Goal: Task Accomplishment & Management: Manage account settings

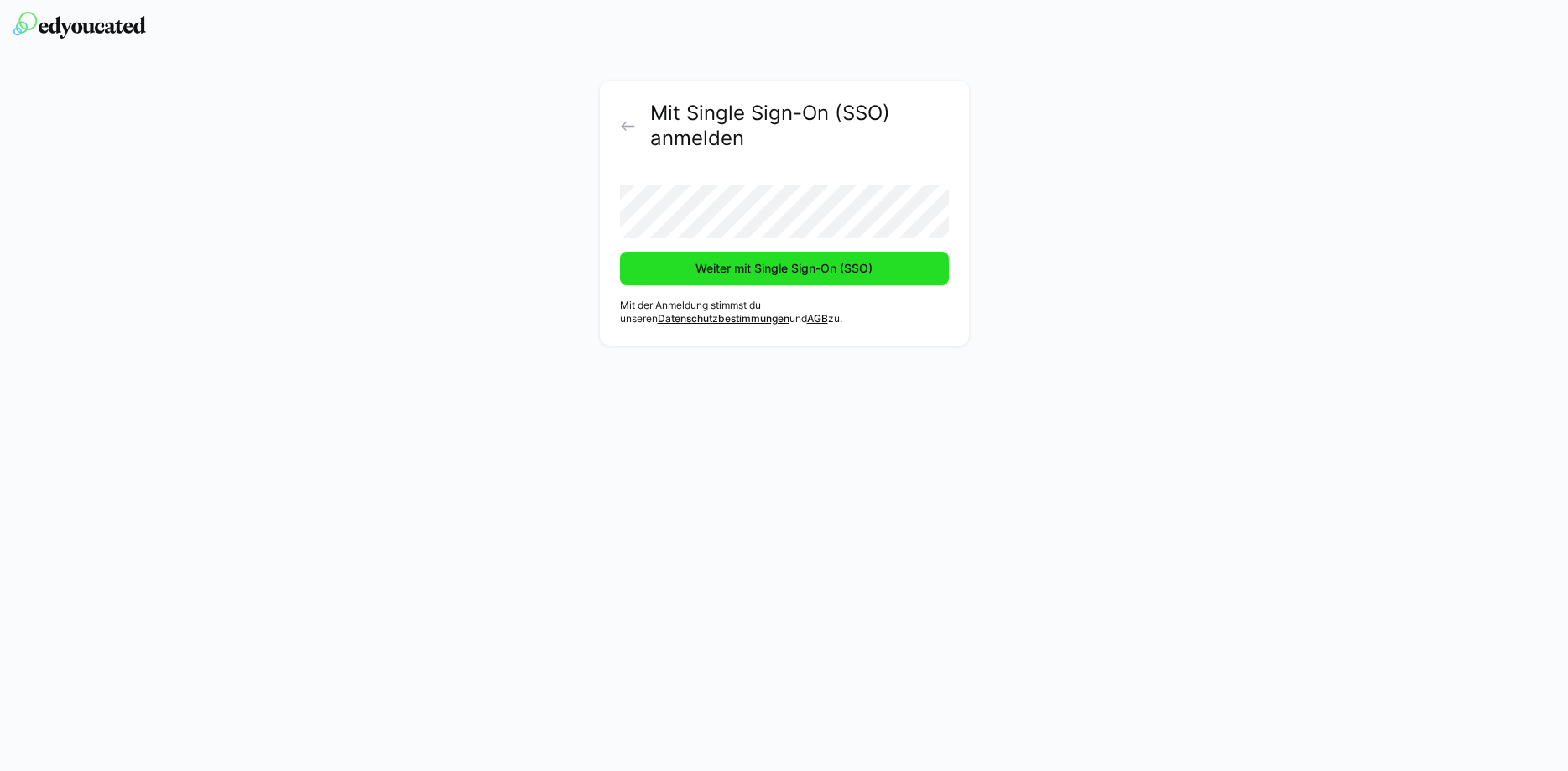
click at [841, 264] on span "Weiter mit Single Sign-On (SSO)" at bounding box center [784, 268] width 182 height 17
click at [662, 273] on span "Weiter mit Single Sign-On (SSO)" at bounding box center [784, 269] width 329 height 34
click at [620, 252] on button "Weiter mit Single Sign-On (SSO)" at bounding box center [784, 269] width 329 height 34
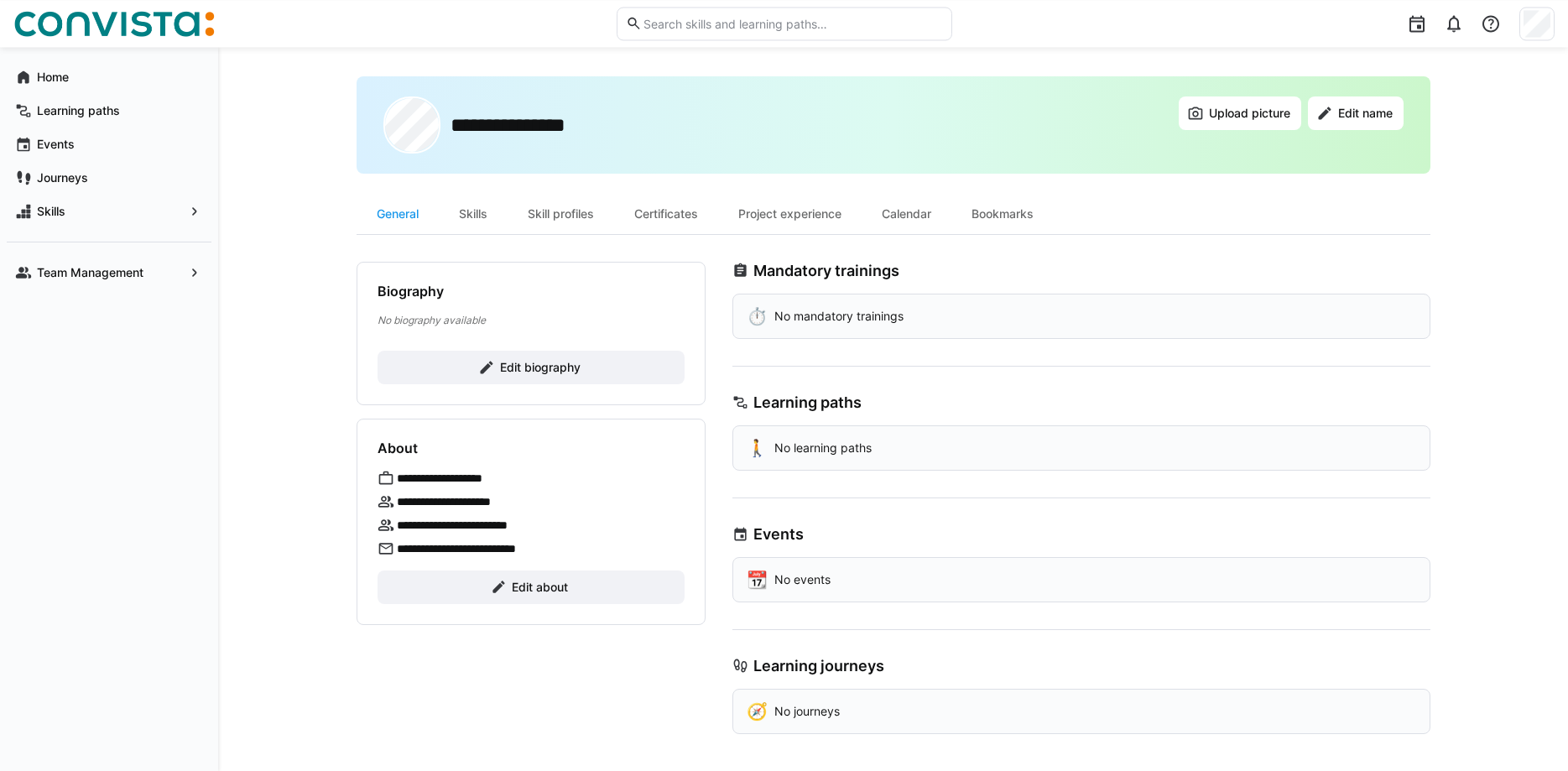
scroll to position [14, 0]
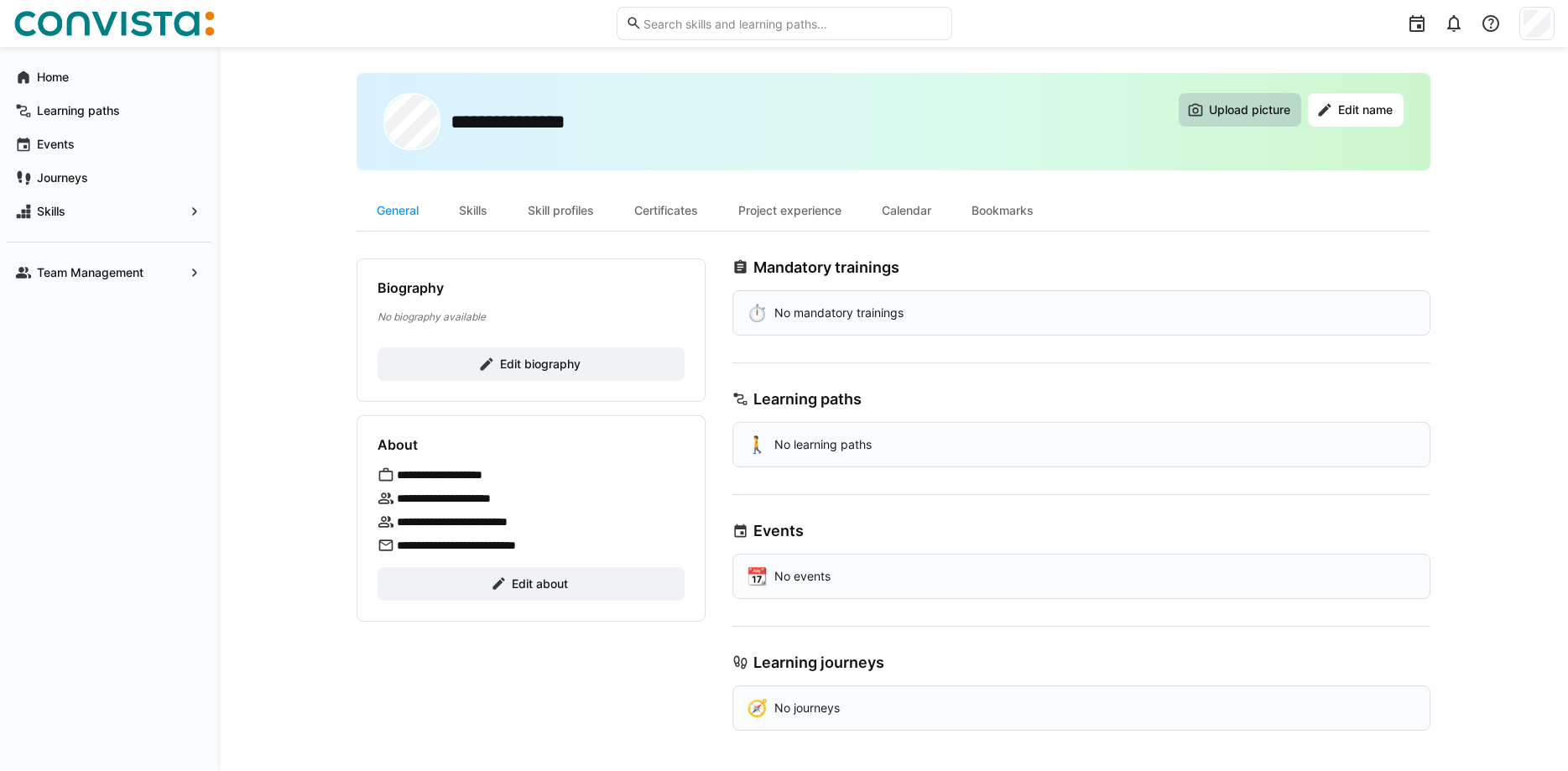
click at [1212, 110] on span "Upload picture" at bounding box center [1249, 109] width 86 height 17
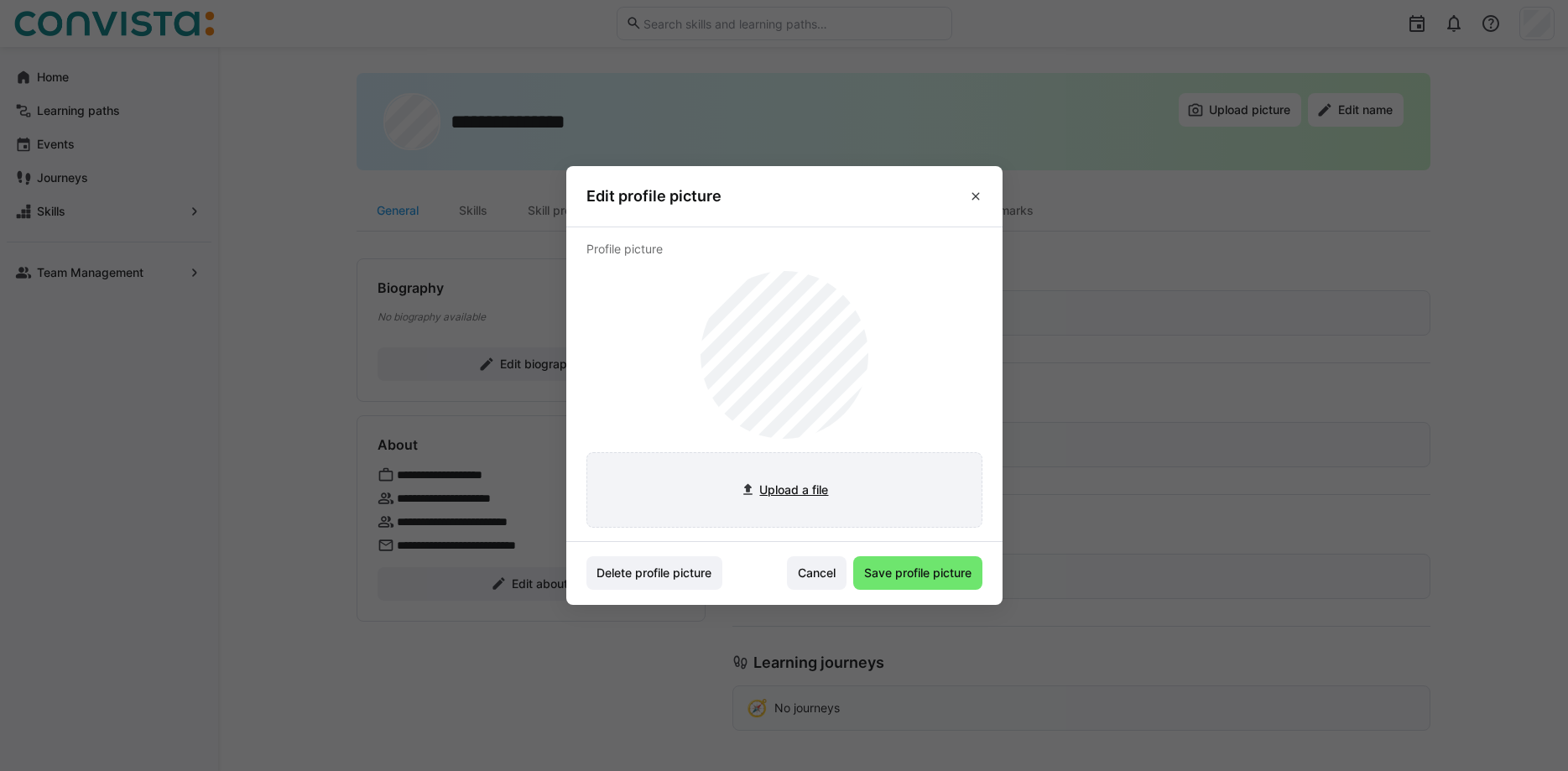
click at [822, 491] on input "file" at bounding box center [784, 490] width 394 height 74
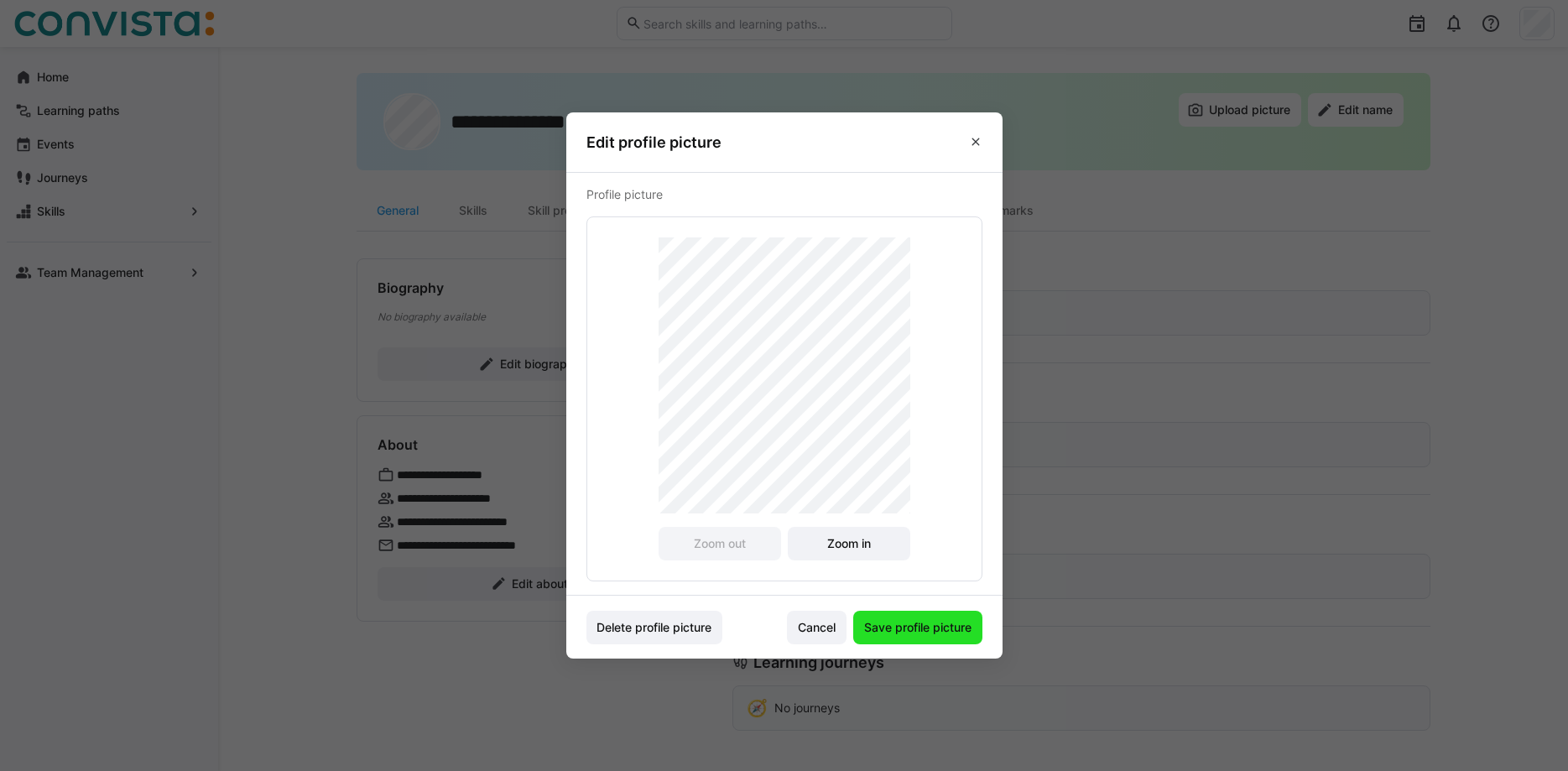
click at [932, 631] on span "Save profile picture" at bounding box center [918, 627] width 113 height 17
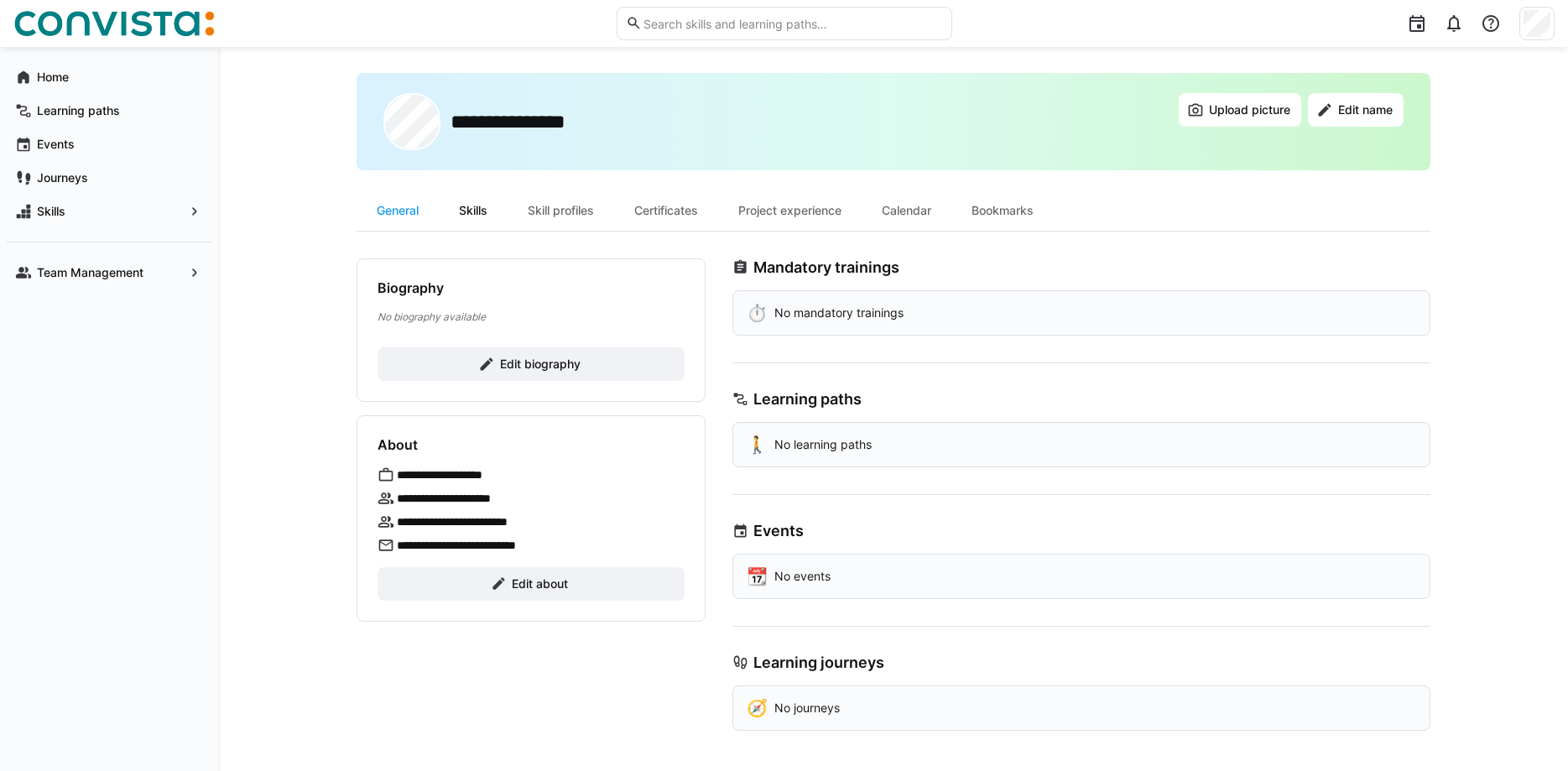
click at [480, 214] on div "Skills" at bounding box center [473, 210] width 69 height 40
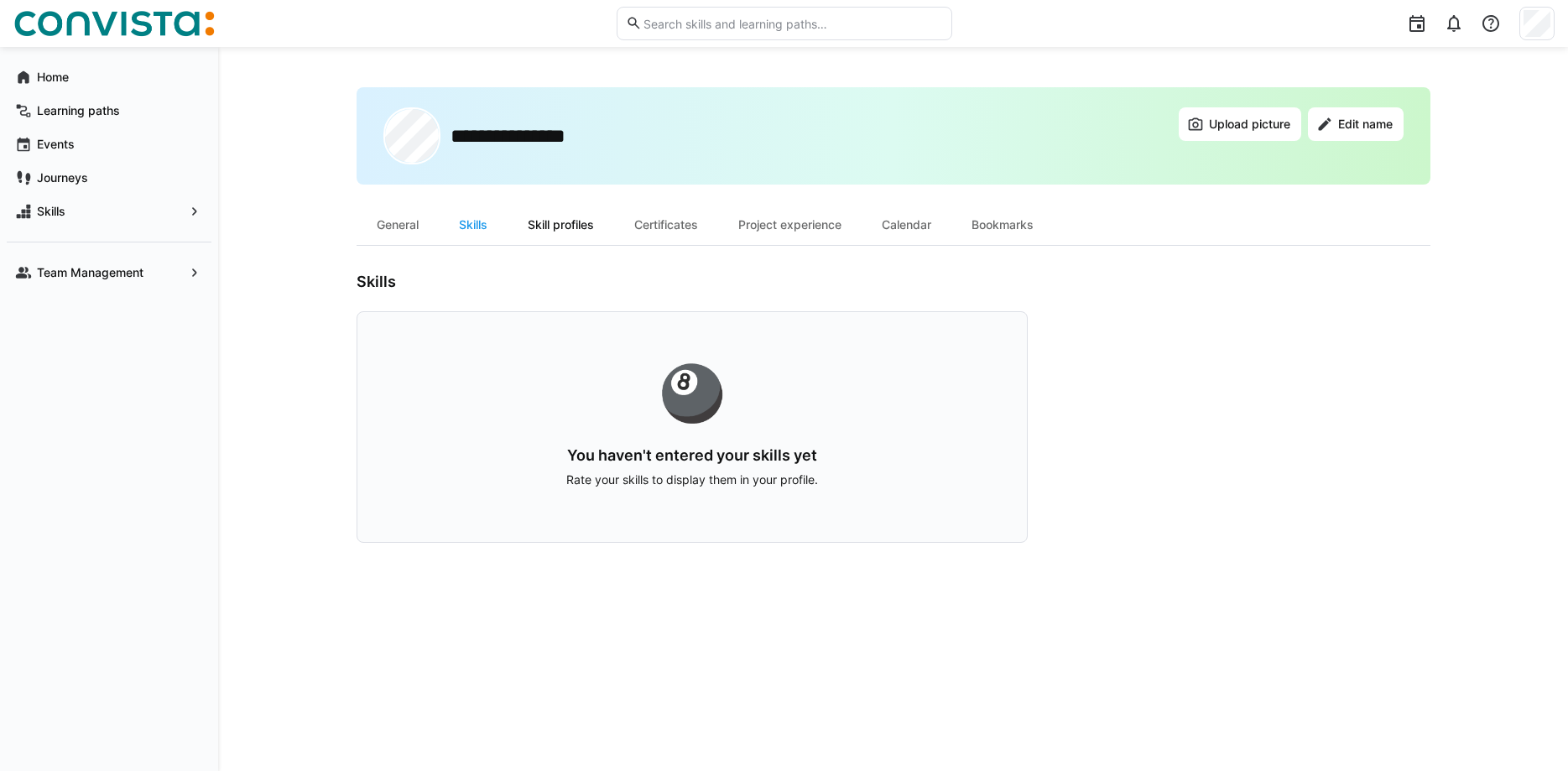
click at [589, 230] on div "Skill profiles" at bounding box center [561, 224] width 106 height 40
click at [680, 228] on div "Certificates" at bounding box center [666, 224] width 104 height 40
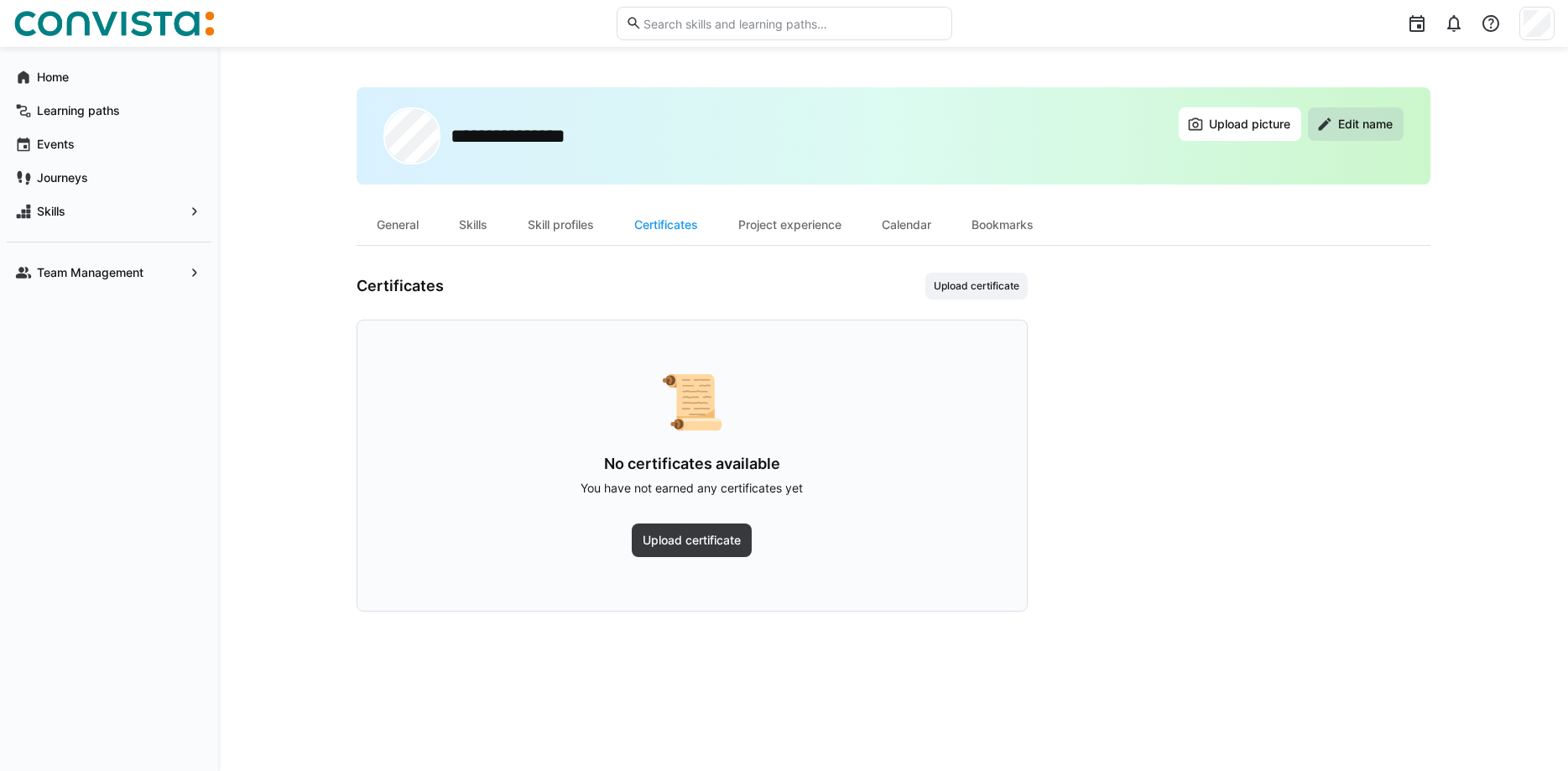
click at [1380, 134] on span "Edit name" at bounding box center [1356, 124] width 96 height 34
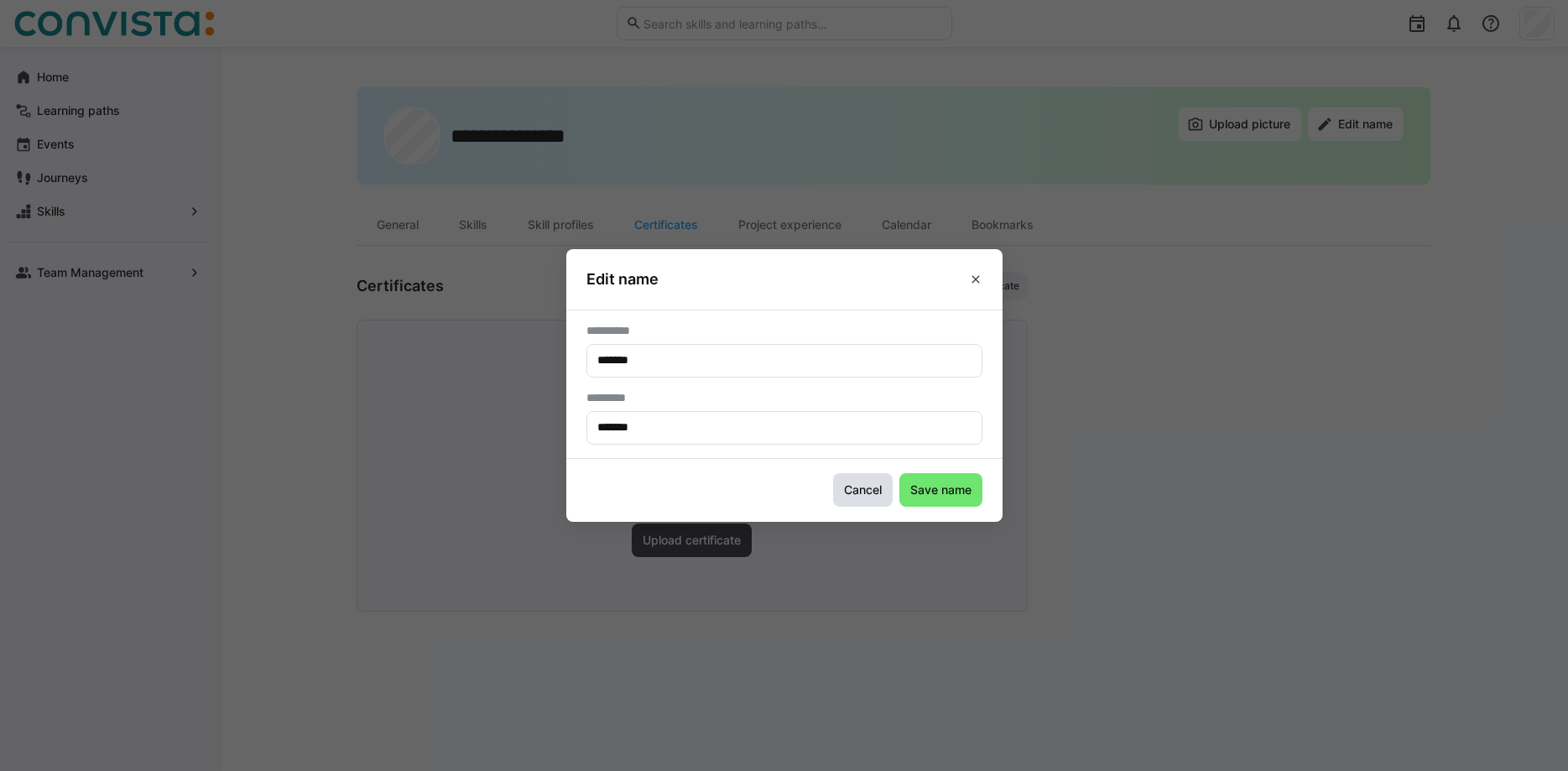
click at [871, 486] on span "Cancel" at bounding box center [863, 490] width 43 height 17
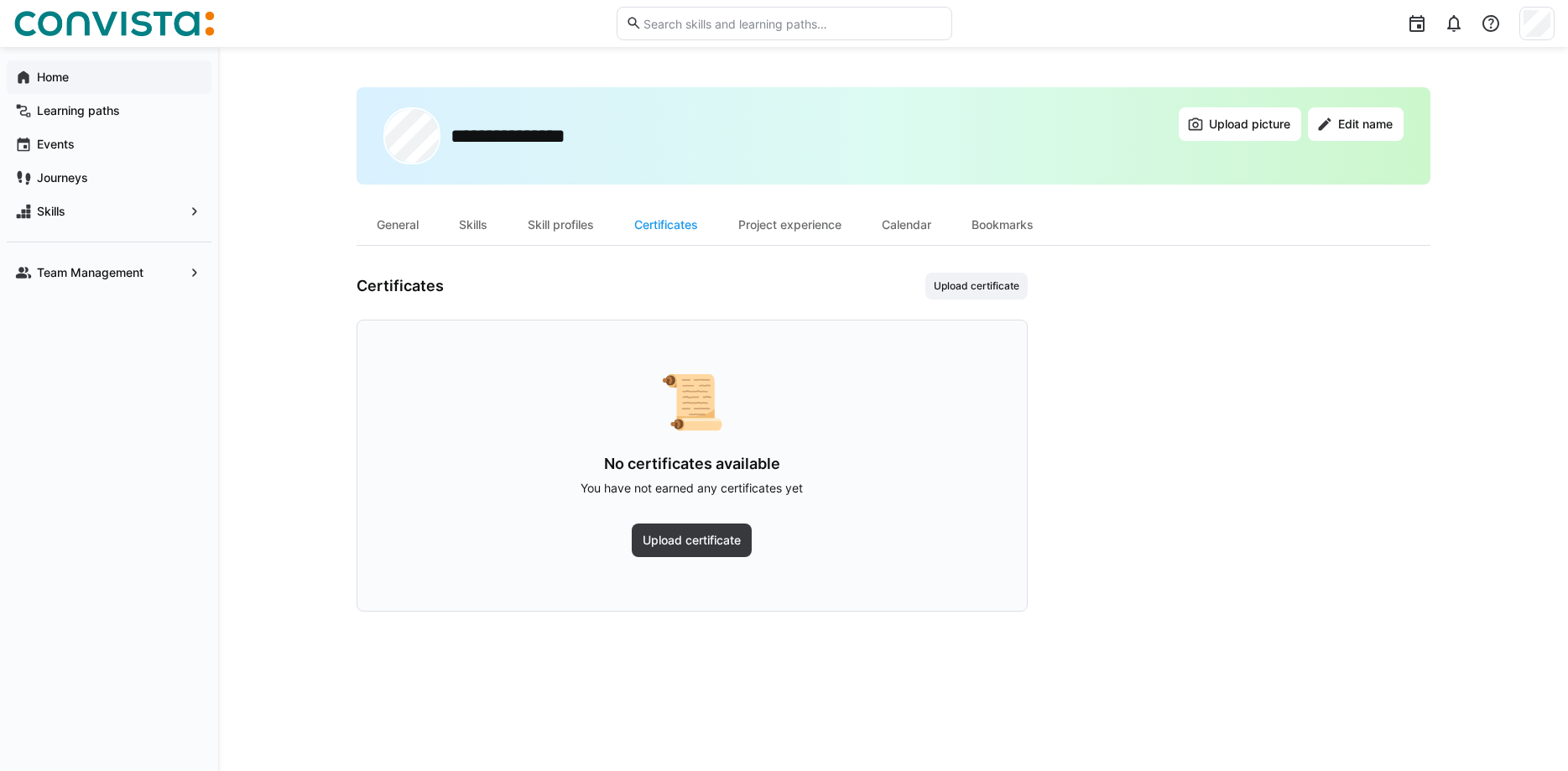
click at [0, 0] on app-navigation-label "Home" at bounding box center [0, 0] width 0 height 0
